Goal: Task Accomplishment & Management: Manage account settings

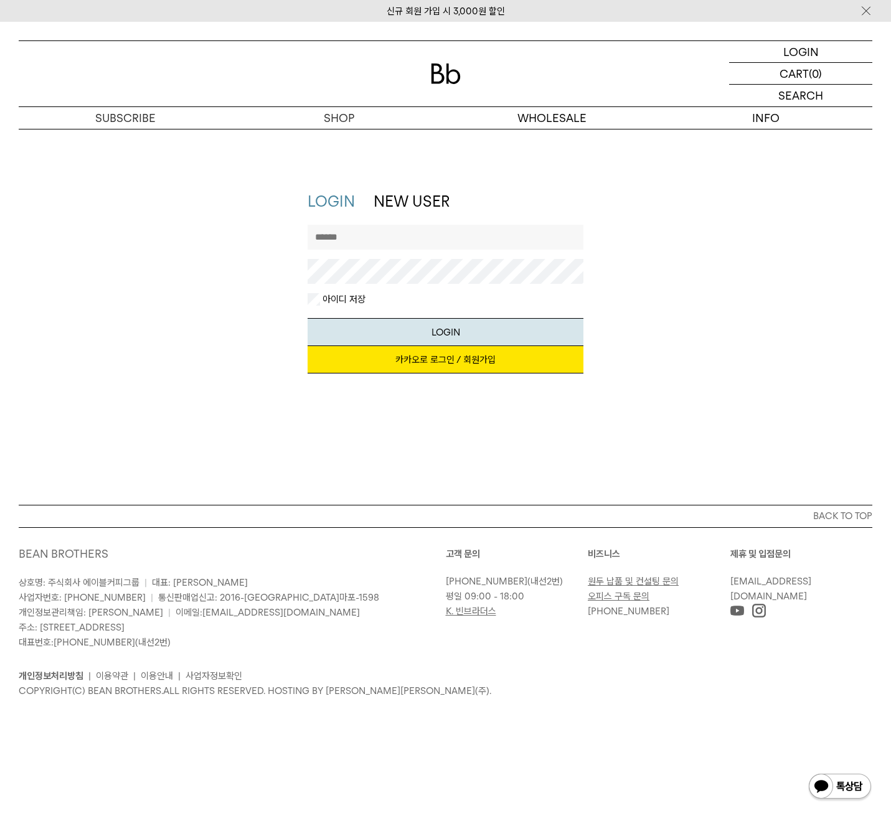
type input "**********"
click at [446, 332] on button "LOGIN" at bounding box center [446, 332] width 276 height 28
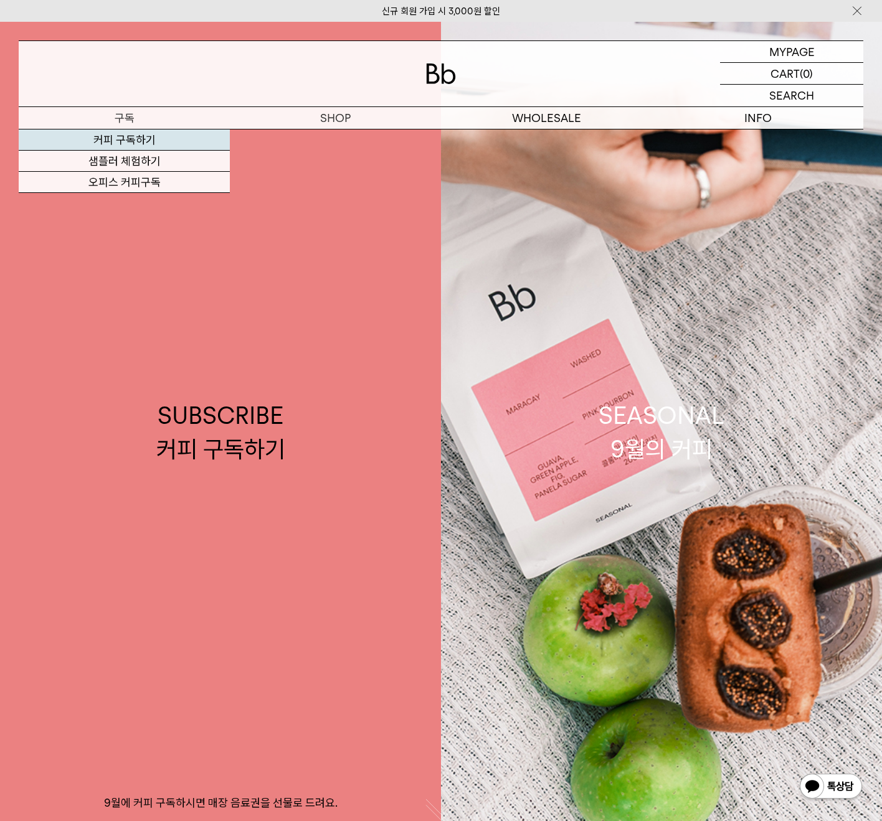
click at [126, 137] on link "커피 구독하기" at bounding box center [124, 139] width 211 height 21
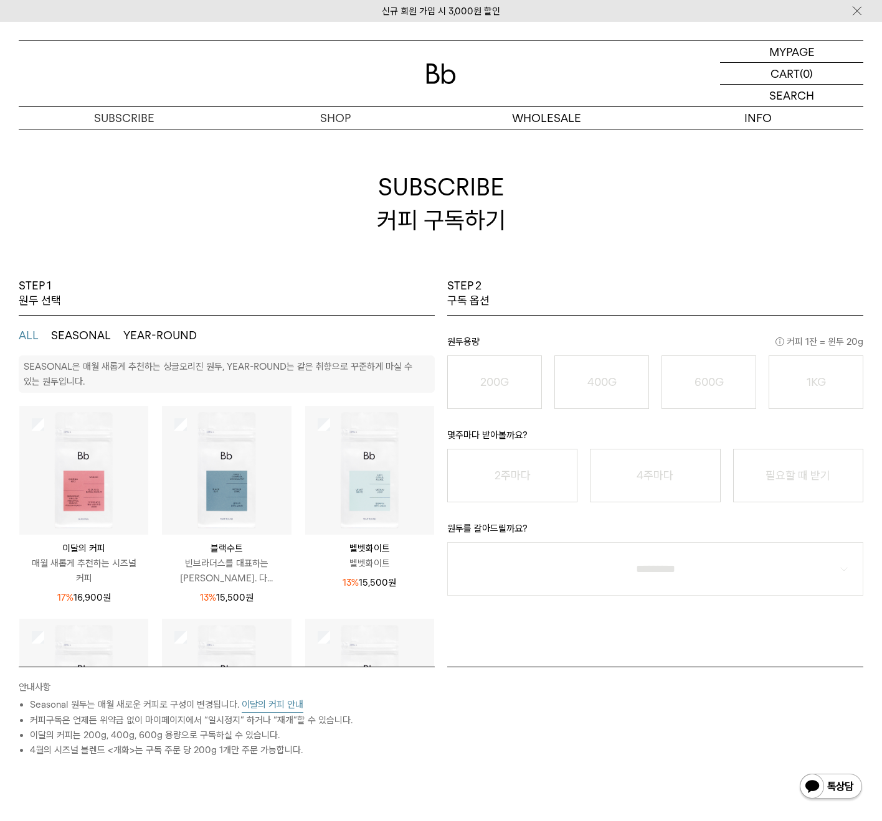
click at [278, 705] on button "이달의 커피 안내" at bounding box center [273, 705] width 62 height 16
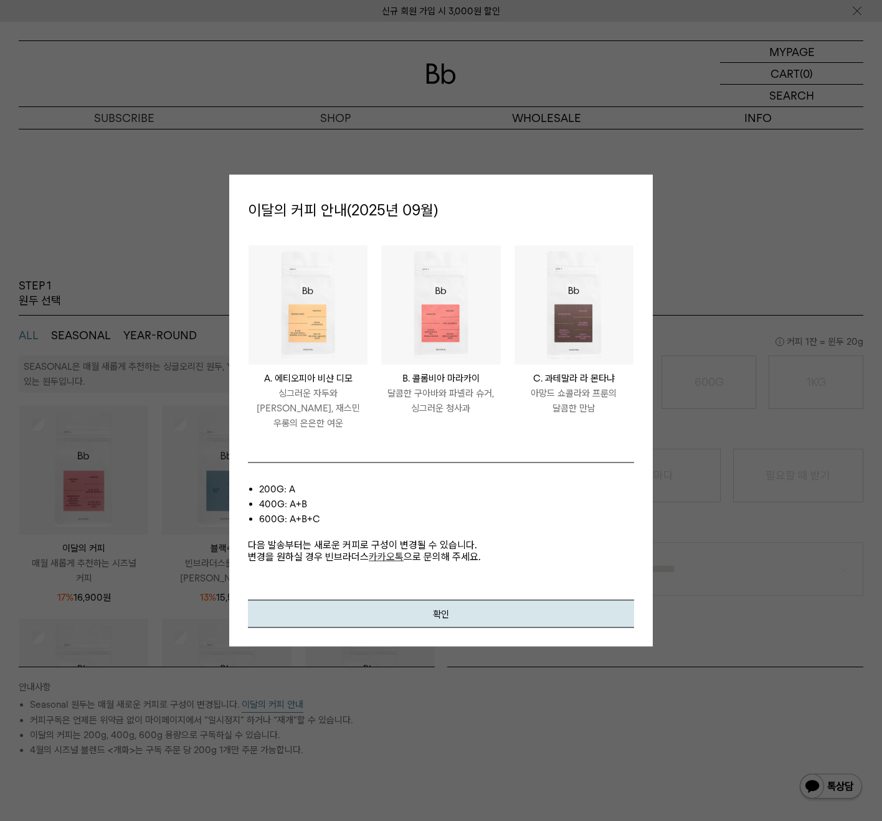
click at [705, 211] on div at bounding box center [441, 410] width 882 height 821
click at [476, 600] on button "확인" at bounding box center [441, 614] width 386 height 28
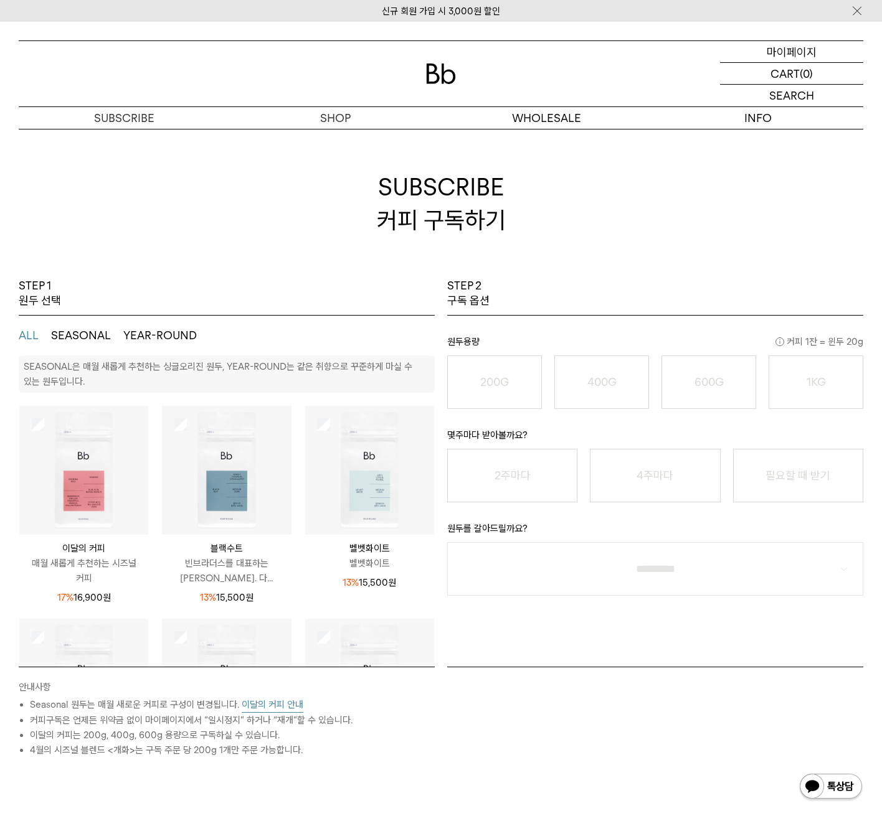
click at [796, 55] on p "마이페이지" at bounding box center [791, 51] width 50 height 21
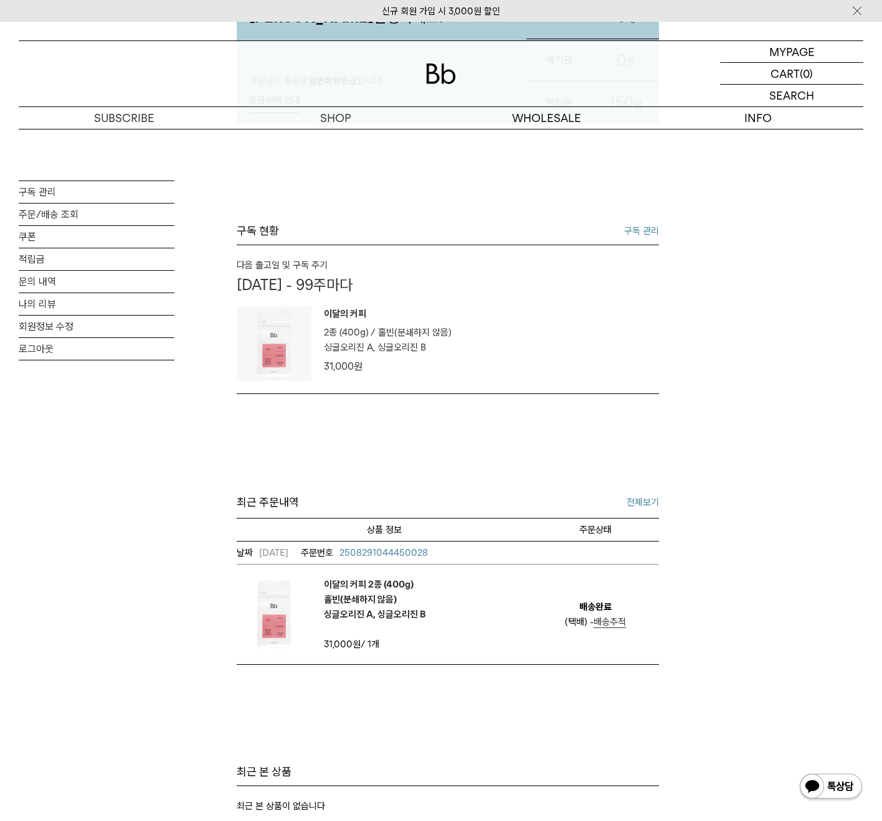
scroll to position [253, 0]
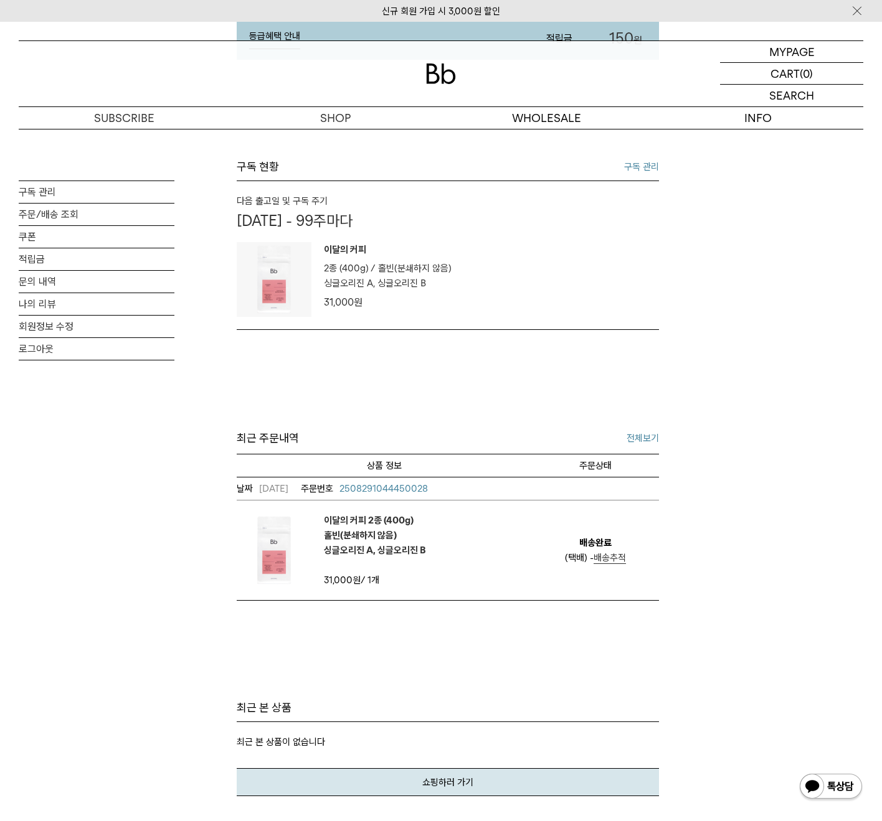
click at [650, 162] on link "구독 관리" at bounding box center [641, 166] width 35 height 15
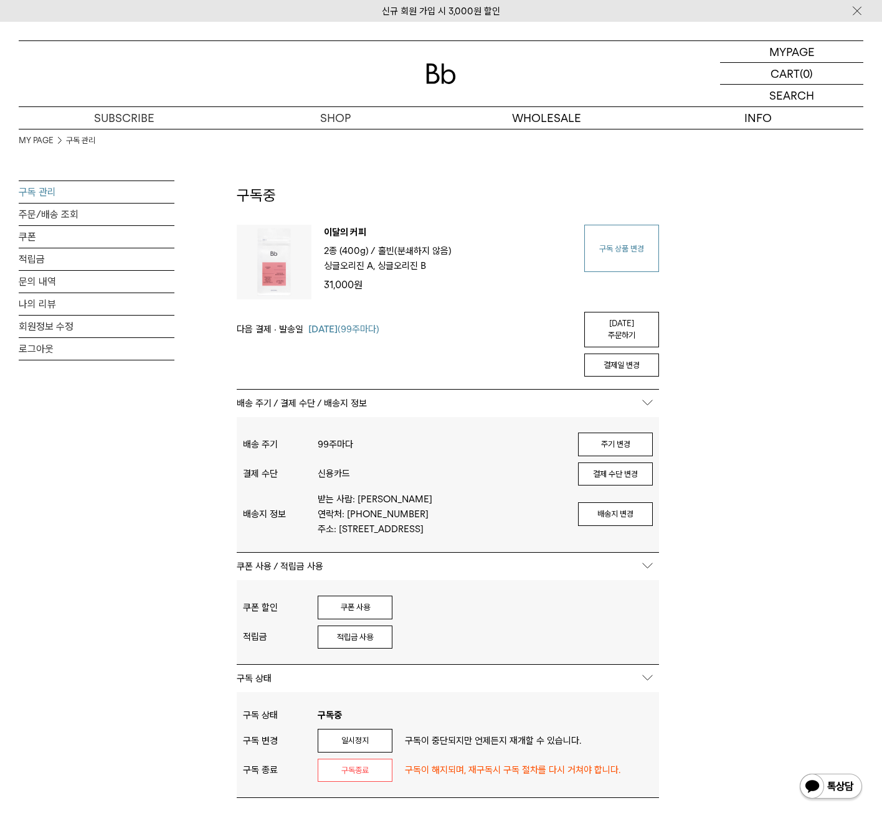
click at [614, 252] on link "구독 상품 변경" at bounding box center [621, 248] width 75 height 47
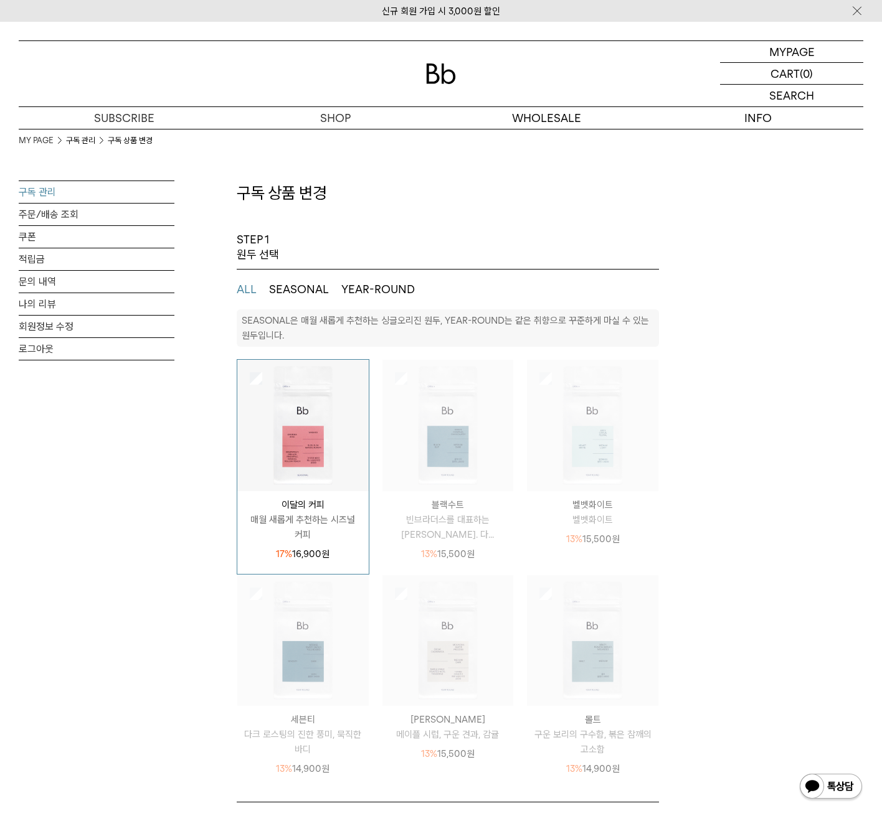
select select "**"
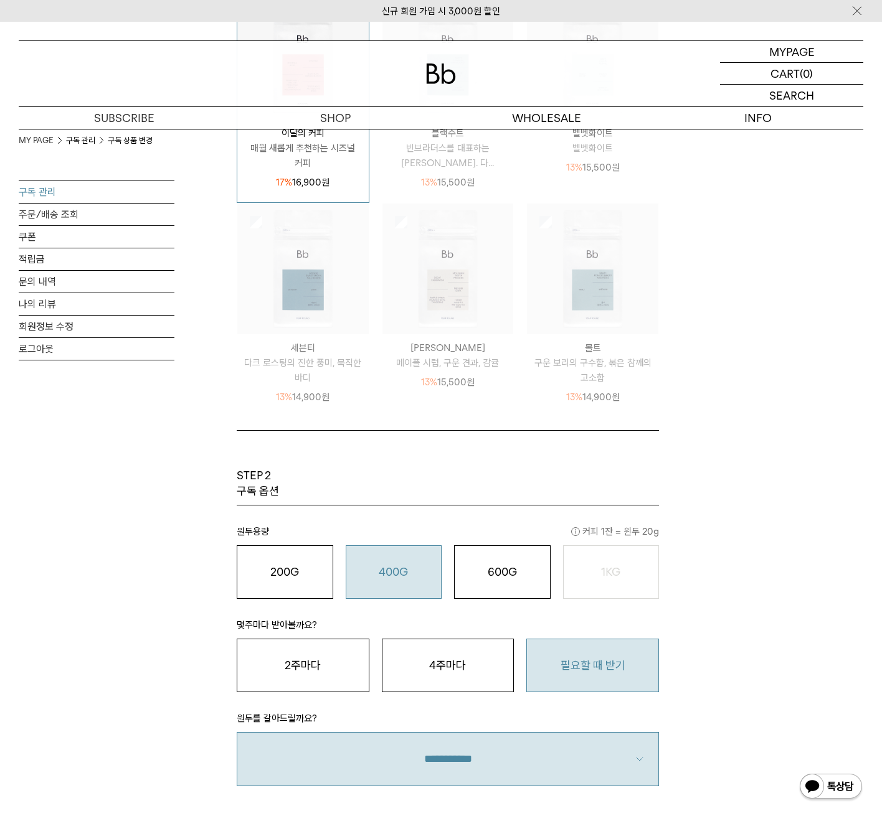
scroll to position [636, 0]
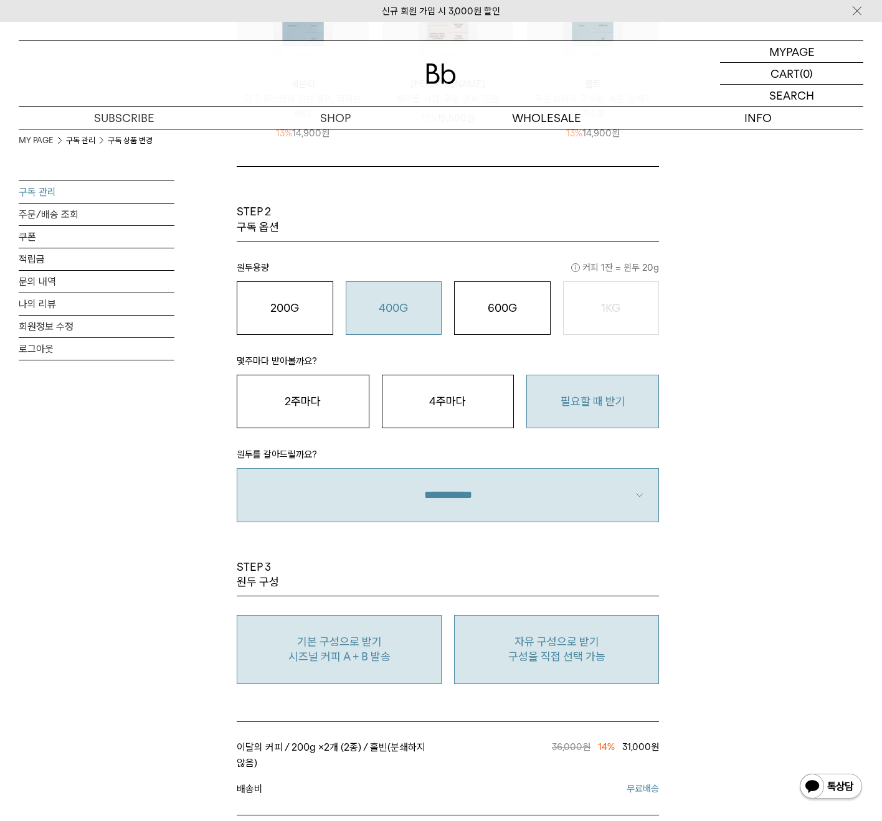
click at [593, 640] on p "자유 구성으로 받기" at bounding box center [556, 641] width 191 height 15
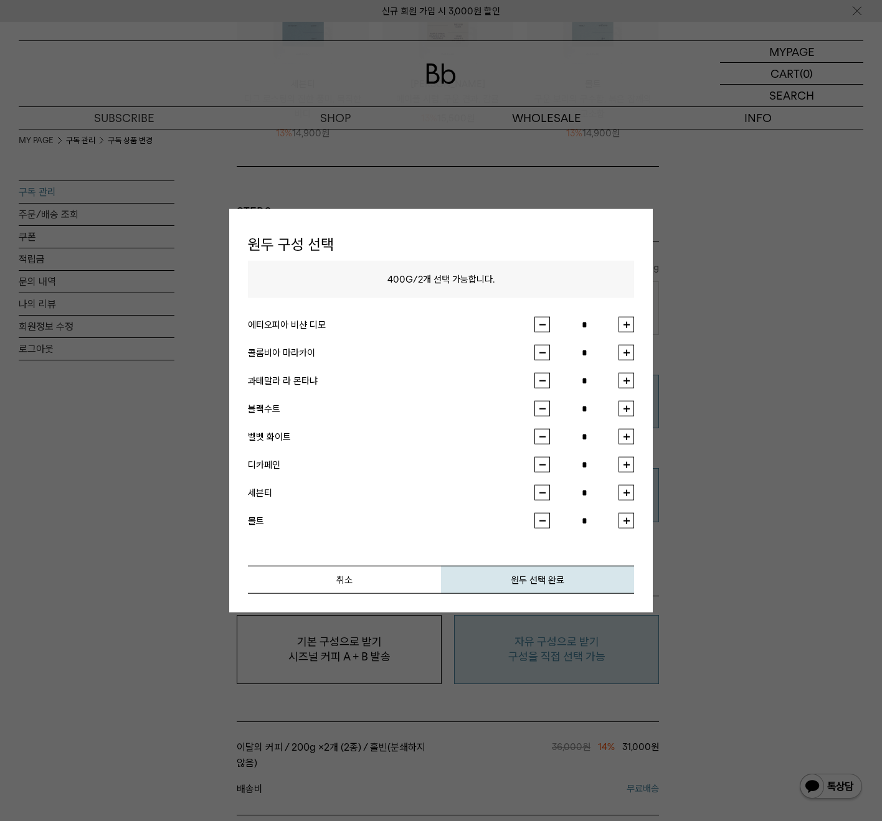
click at [629, 325] on button "button" at bounding box center [626, 325] width 16 height 16
type input "*"
click at [631, 382] on button "button" at bounding box center [626, 381] width 16 height 16
type input "*"
click at [560, 576] on button "원두 선택 완료" at bounding box center [537, 580] width 193 height 28
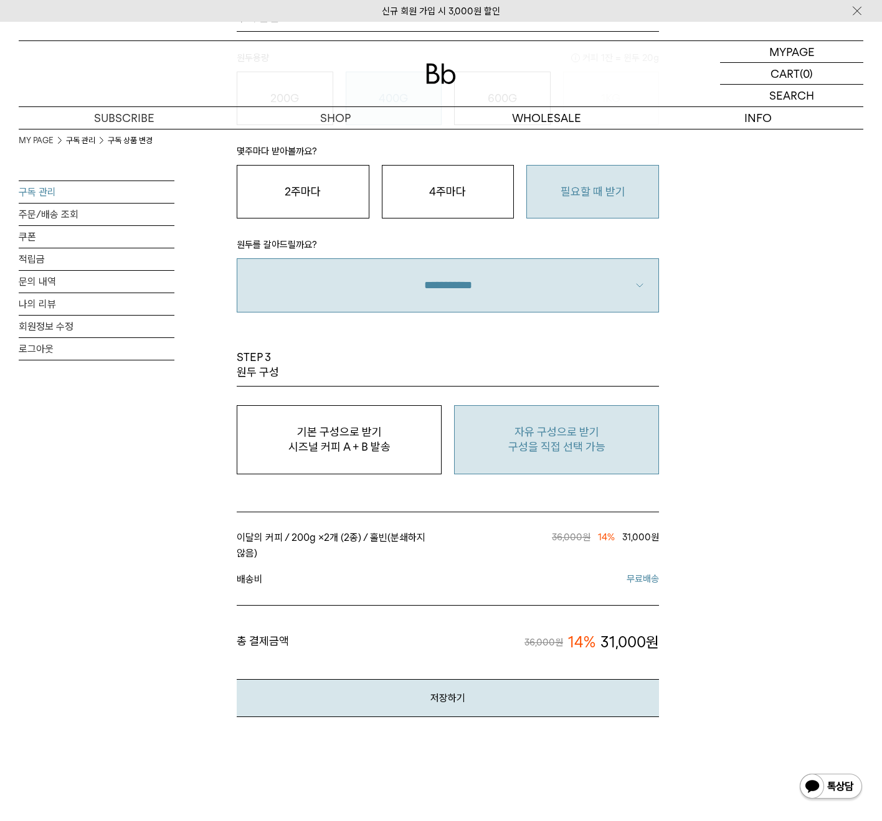
scroll to position [910, 0]
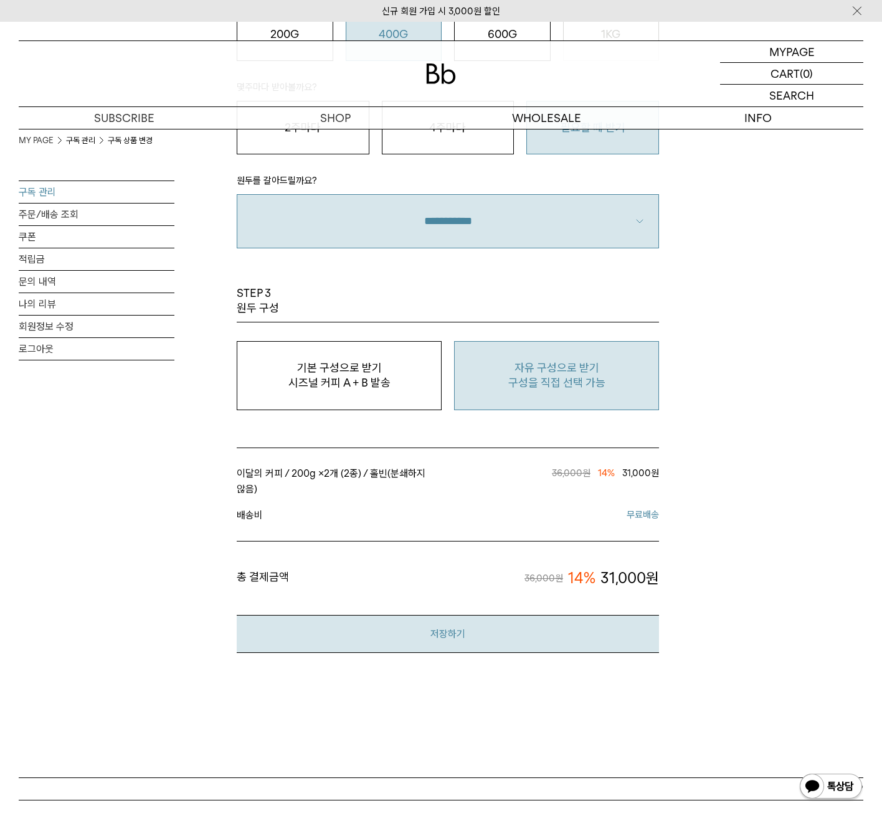
click at [589, 619] on button "저장하기" at bounding box center [448, 634] width 422 height 38
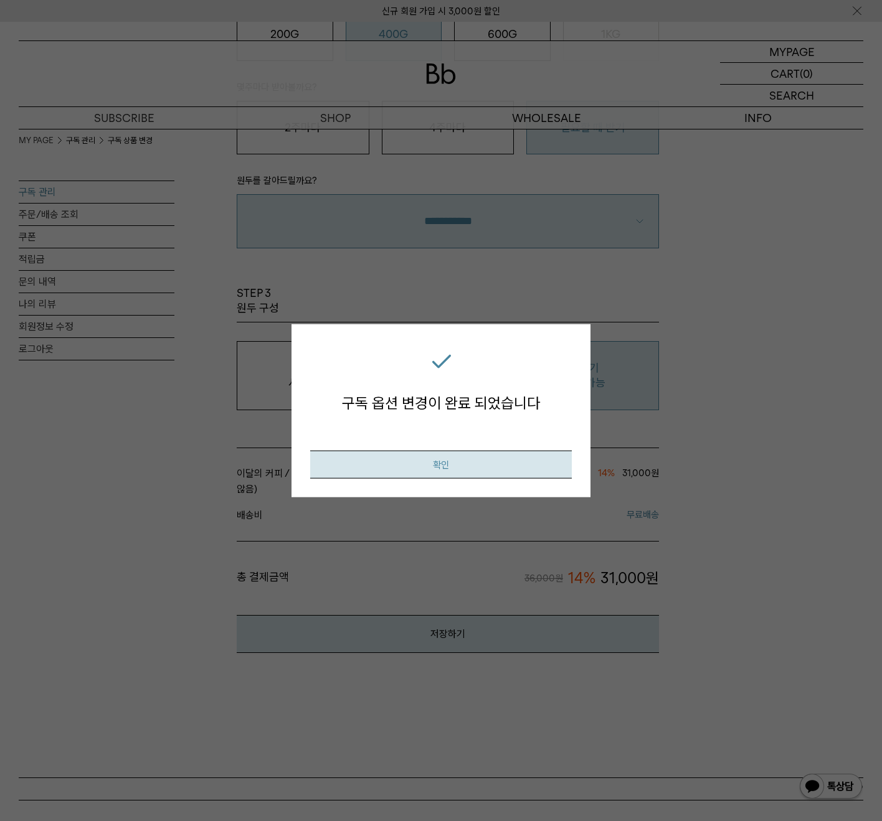
click at [458, 457] on button "확인" at bounding box center [440, 465] width 261 height 28
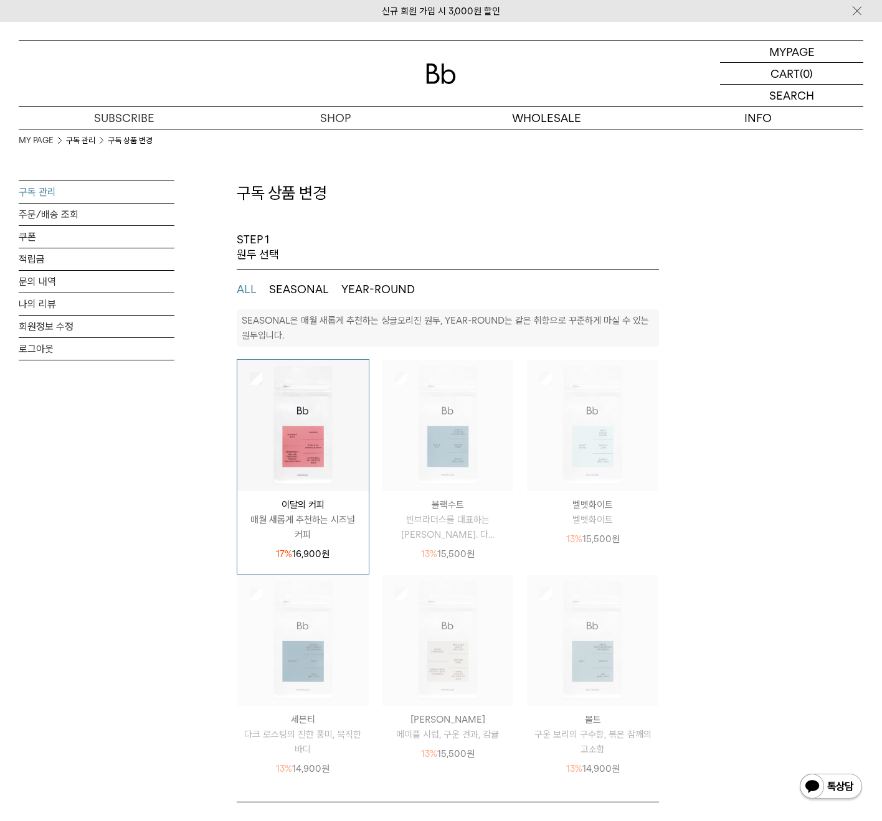
select select "**"
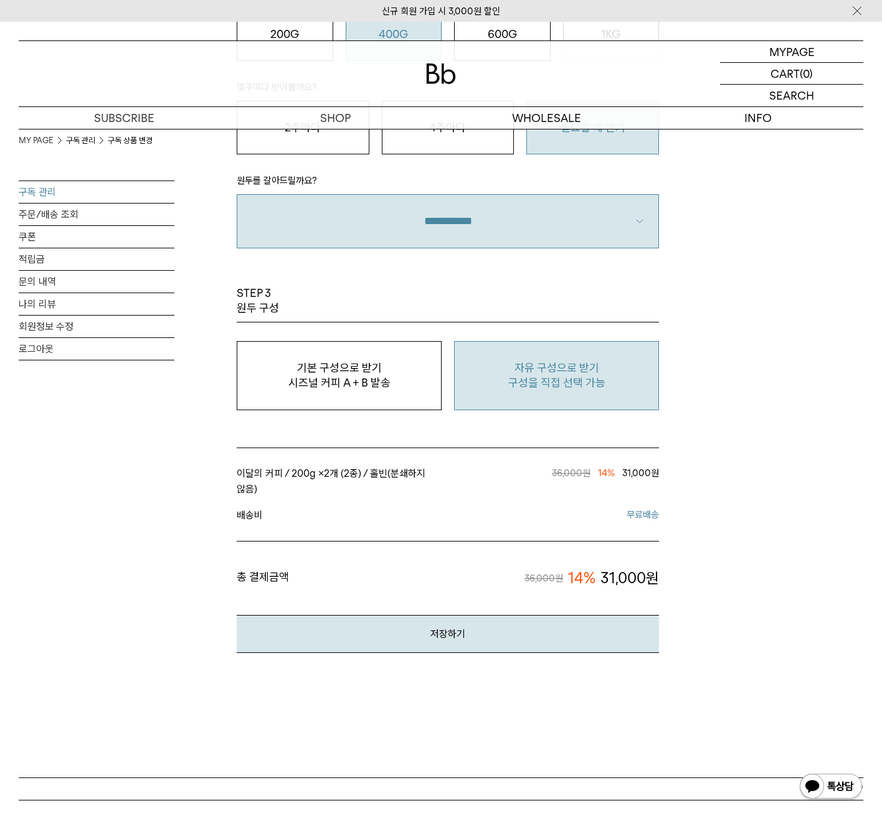
scroll to position [560, 0]
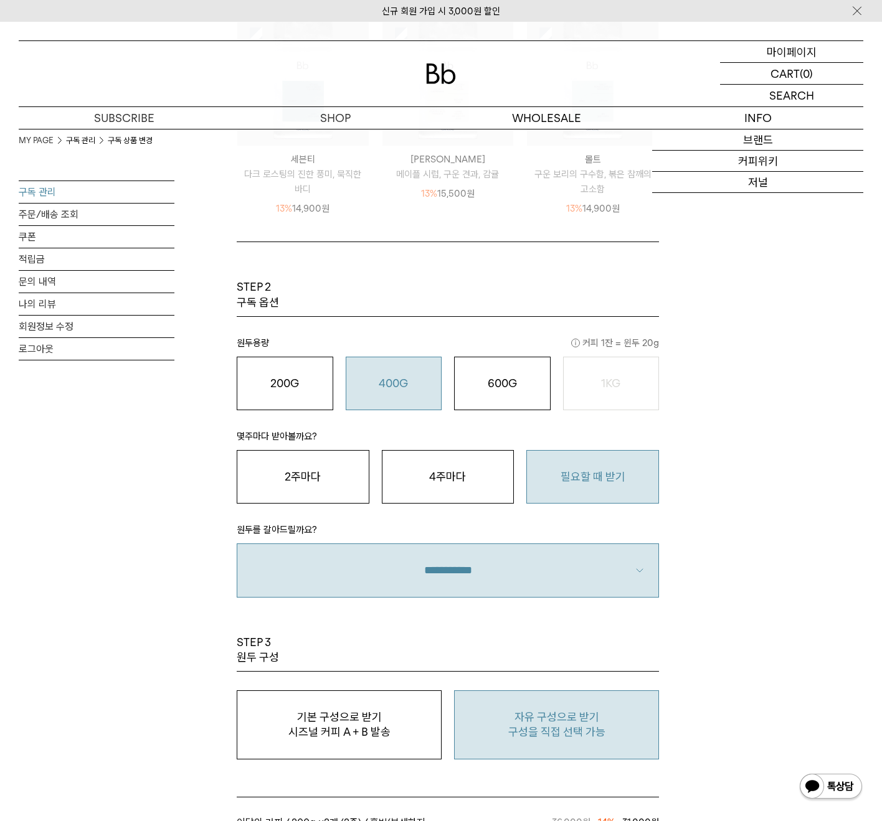
click at [781, 59] on p "마이페이지" at bounding box center [791, 51] width 50 height 21
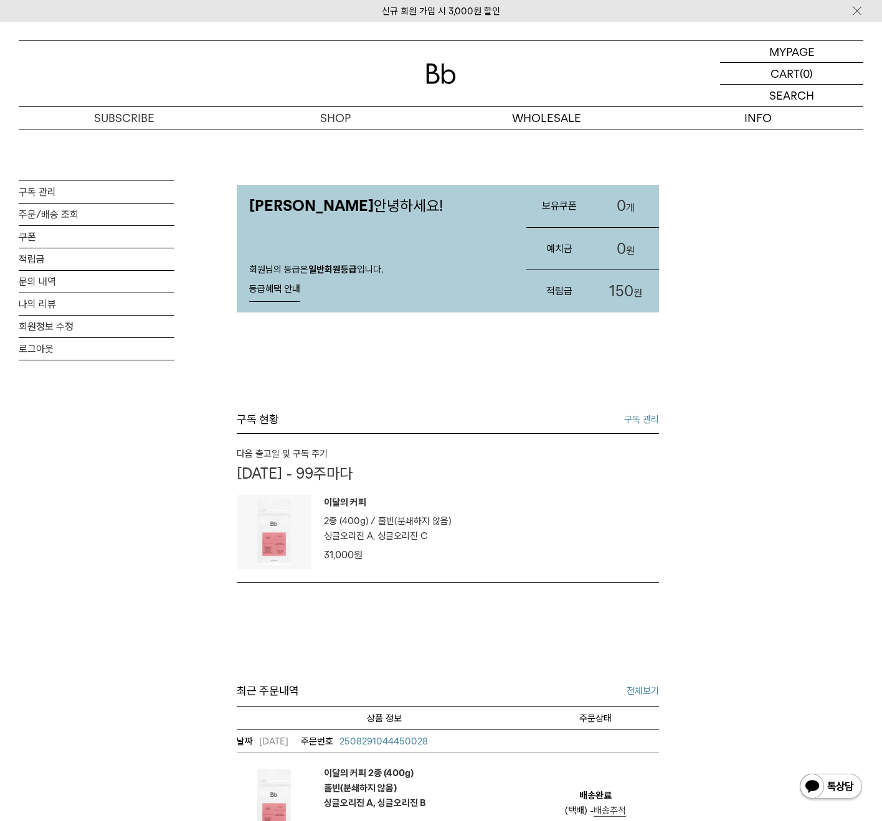
scroll to position [7, 0]
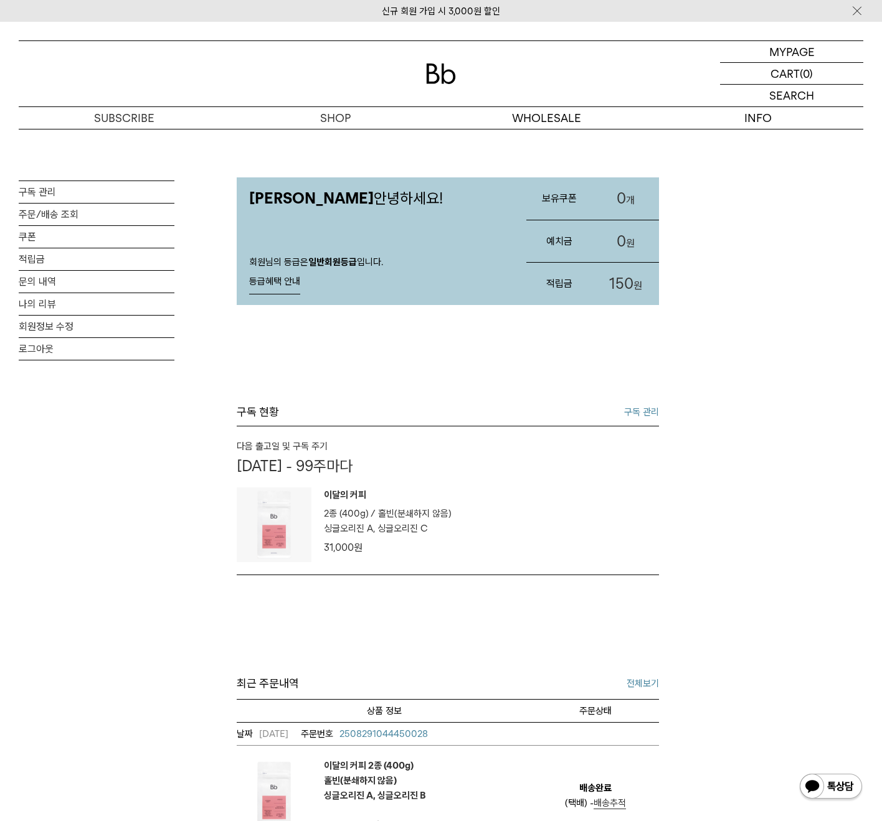
click at [654, 411] on link "구독 관리" at bounding box center [641, 412] width 35 height 15
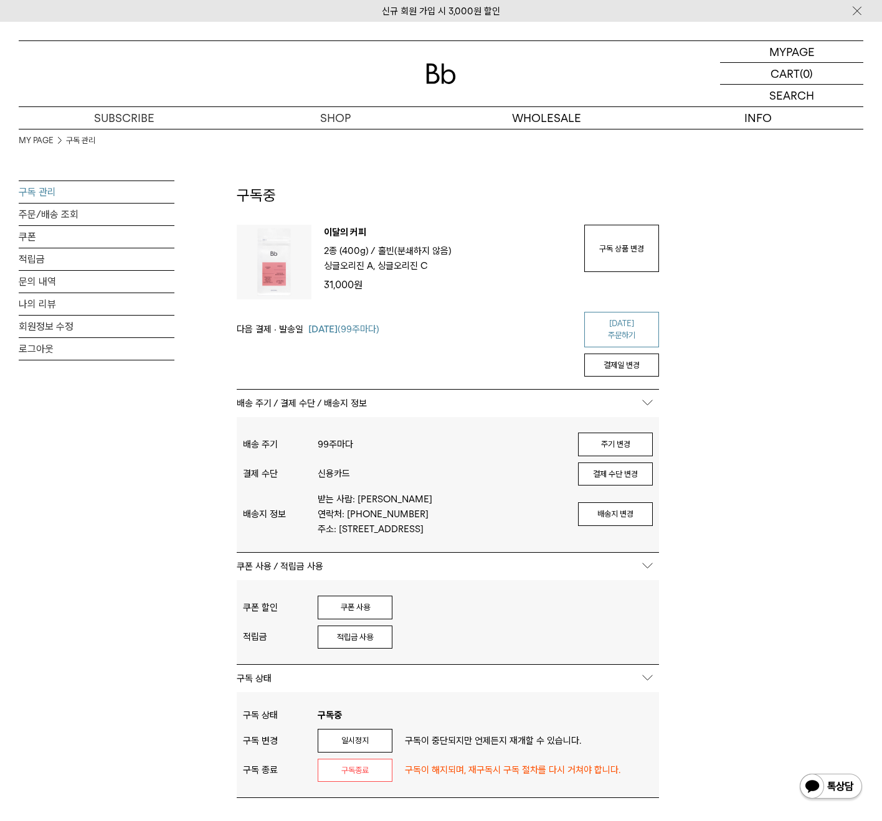
click at [646, 328] on link "[DATE] 주문하기" at bounding box center [621, 329] width 75 height 35
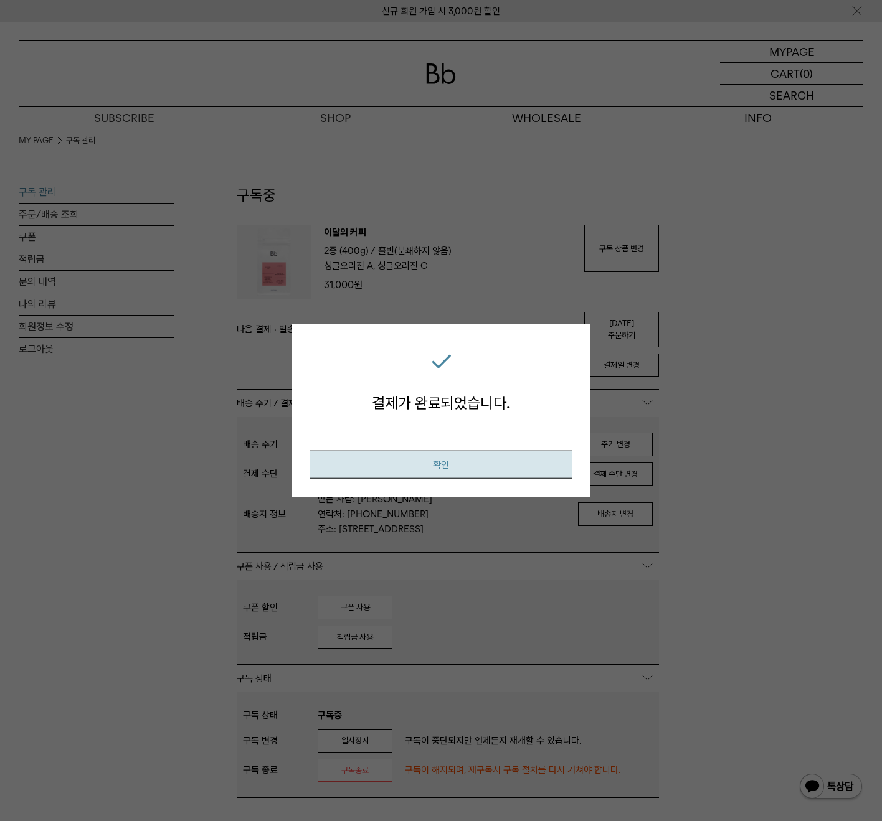
click at [519, 476] on button "확인" at bounding box center [440, 465] width 261 height 28
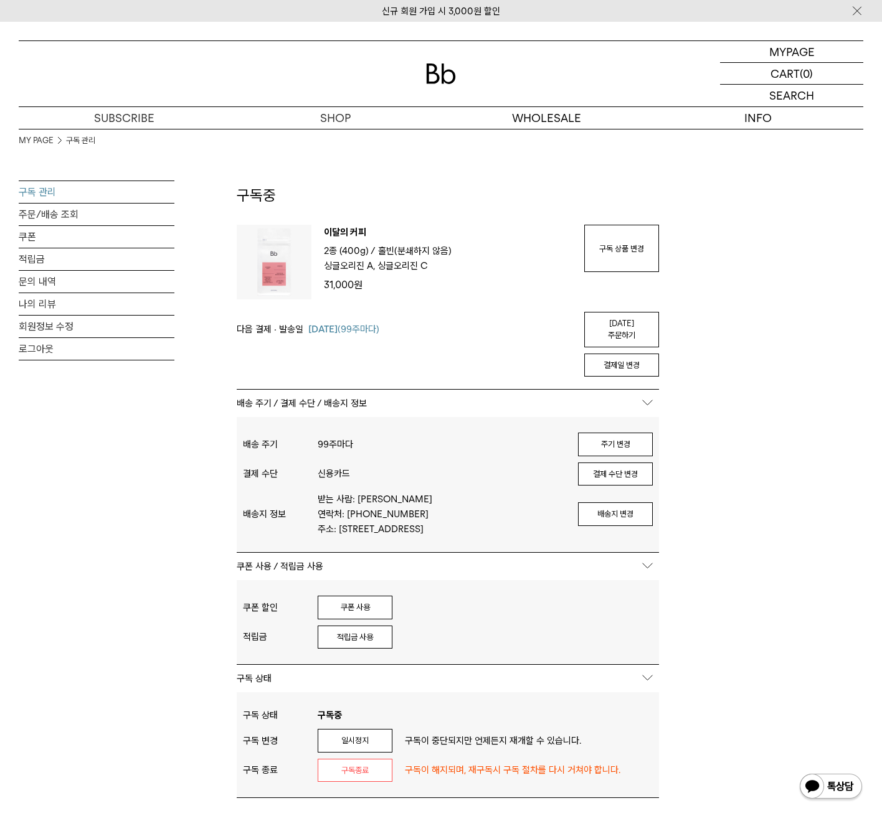
click at [773, 370] on div "MY PAGE 구독 관리 구독 관리 주문/배송 조회 쿠폰 적립금 문의 내역 나의 리뷰 회원정보 수정 로그아웃 구독중 구독 번호 : 17473 …" at bounding box center [441, 576] width 844 height 895
